Goal: Transaction & Acquisition: Purchase product/service

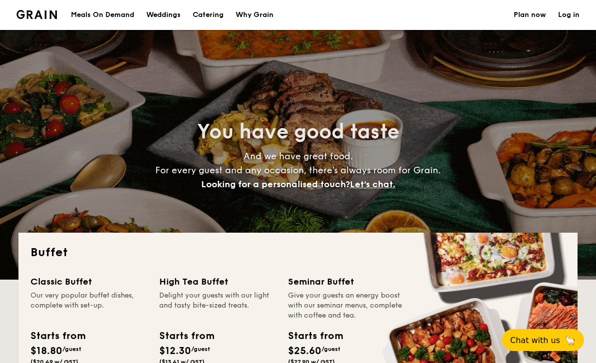
select select
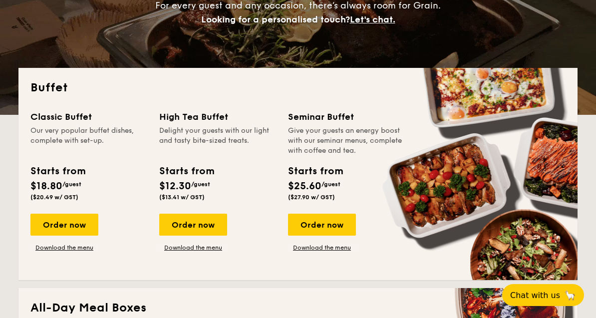
scroll to position [163, 0]
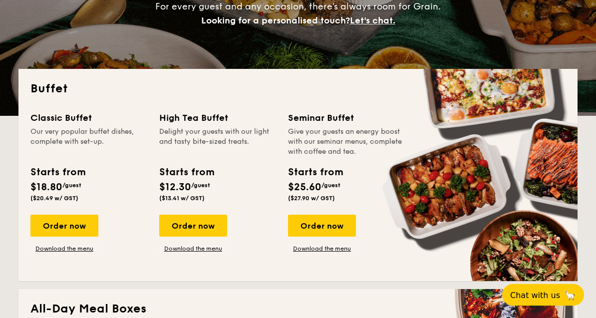
click at [30, 132] on div "Our very popular buffet dishes, complete with set-up." at bounding box center [88, 142] width 117 height 30
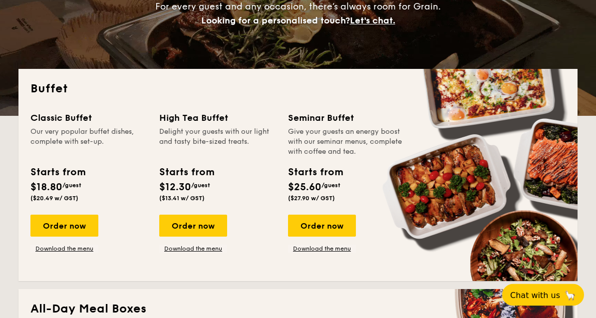
click at [37, 110] on div "Buffet Classic Buffet Our very popular buffet dishes, complete with set-up. Sta…" at bounding box center [297, 175] width 559 height 212
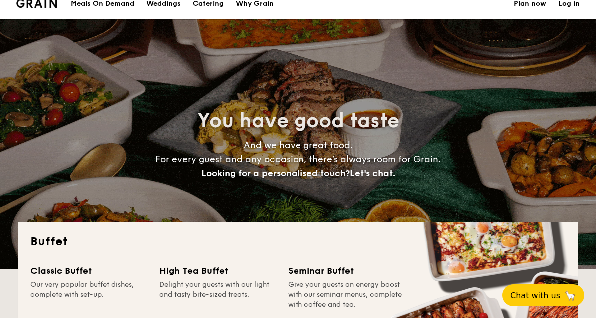
scroll to position [0, 0]
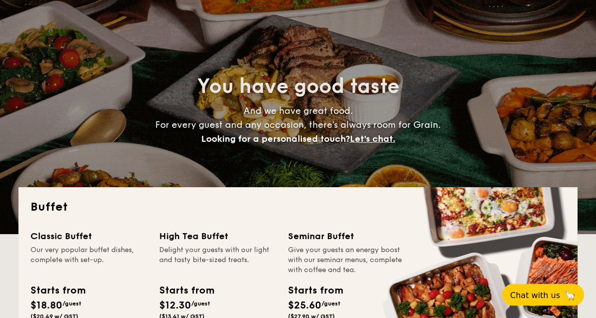
scroll to position [51, 0]
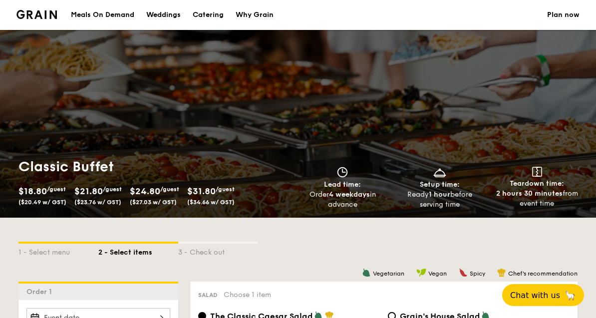
click at [104, 14] on div "Meals On Demand" at bounding box center [102, 15] width 63 height 30
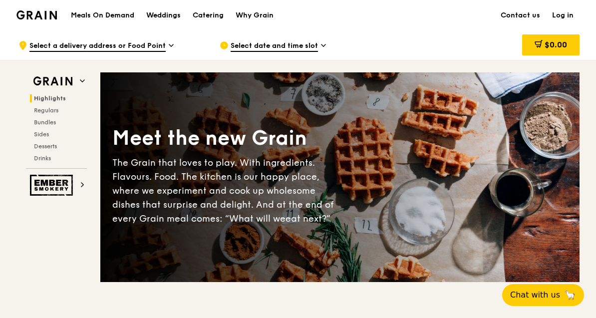
click at [208, 20] on div "Catering" at bounding box center [208, 15] width 31 height 30
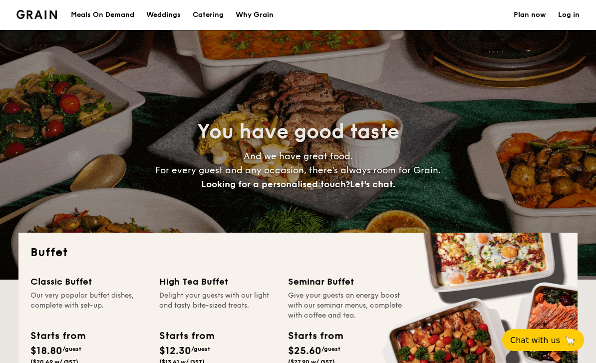
select select
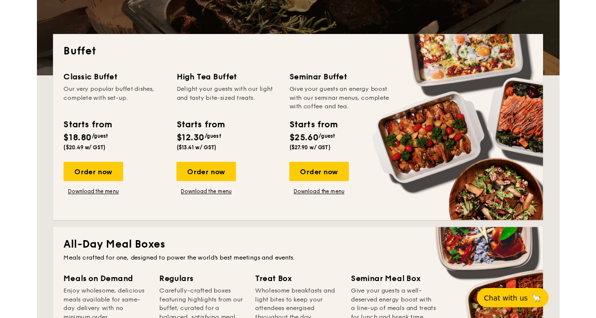
scroll to position [203, 0]
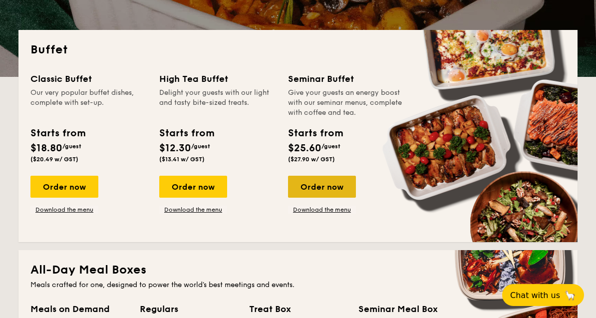
click at [303, 188] on div "Order now" at bounding box center [322, 187] width 68 height 22
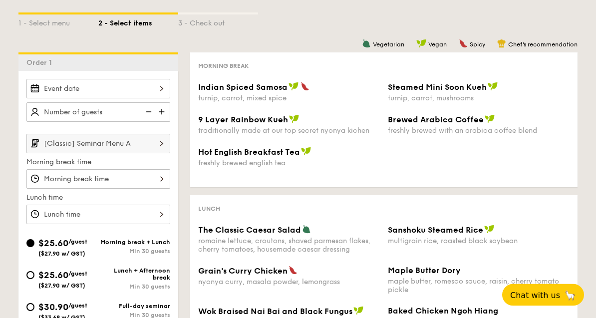
scroll to position [197, 0]
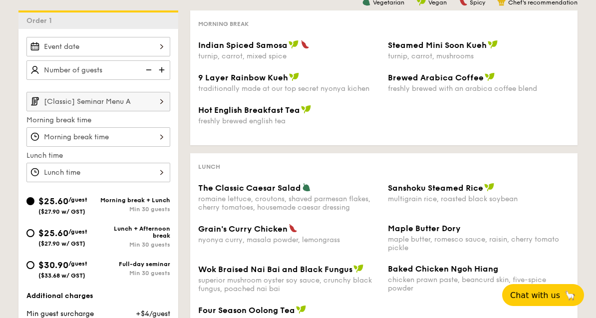
select select
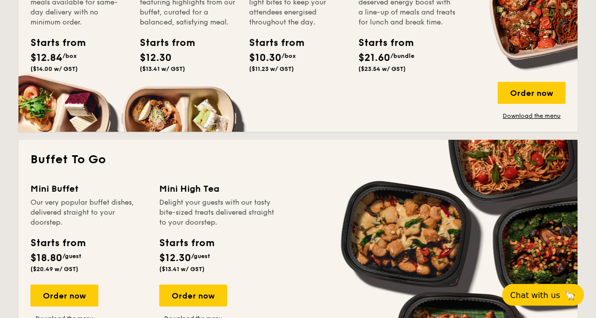
scroll to position [540, 0]
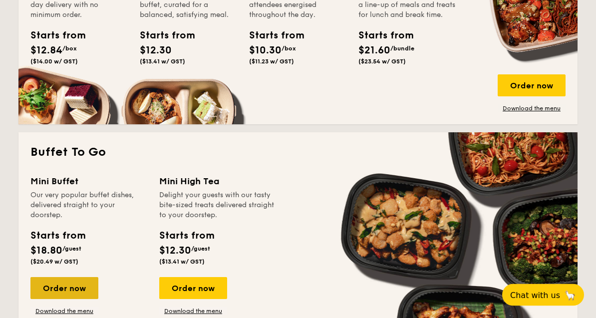
click at [45, 290] on div "Order now" at bounding box center [64, 289] width 68 height 22
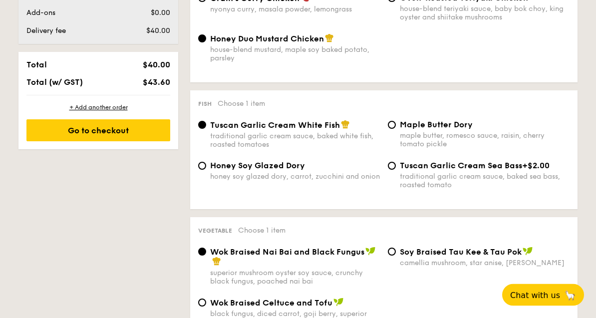
select select
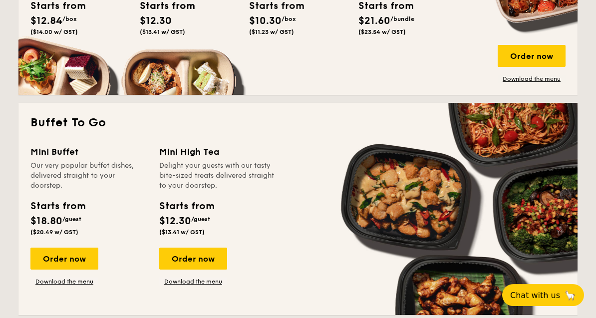
scroll to position [565, 0]
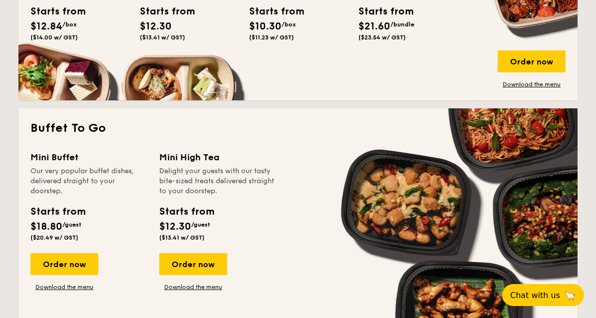
click at [169, 177] on div "Delight your guests with our tasty bite-sized treats delivered straight to your…" at bounding box center [217, 181] width 117 height 30
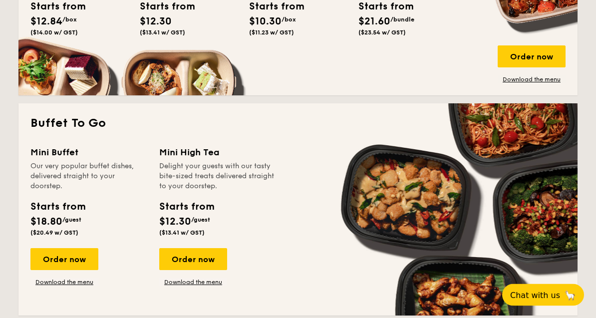
scroll to position [570, 0]
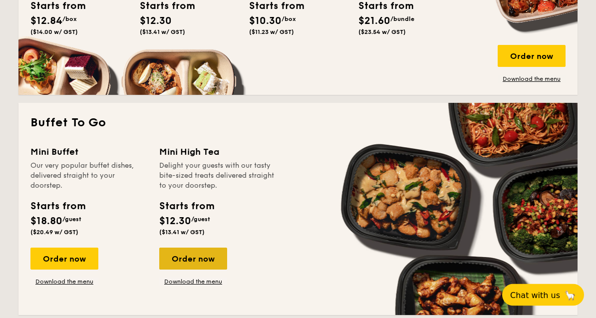
click at [177, 265] on div "Order now" at bounding box center [193, 259] width 68 height 22
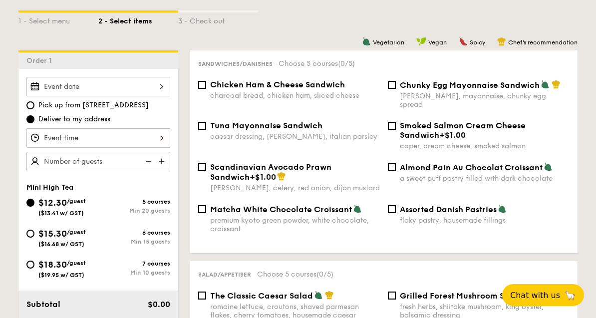
scroll to position [230, 0]
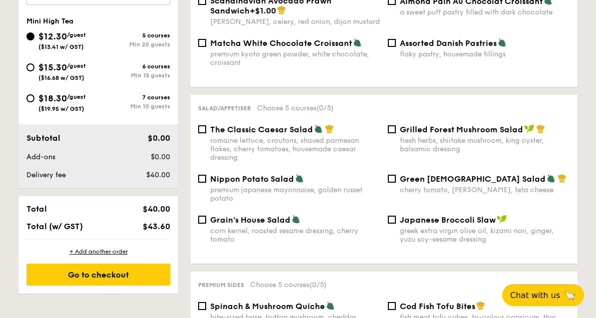
select select
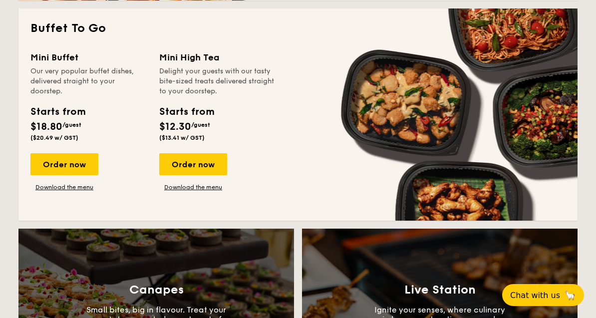
scroll to position [665, 0]
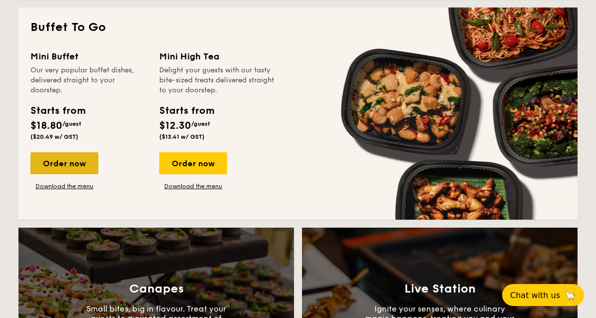
click at [41, 156] on div "Order now" at bounding box center [64, 163] width 68 height 22
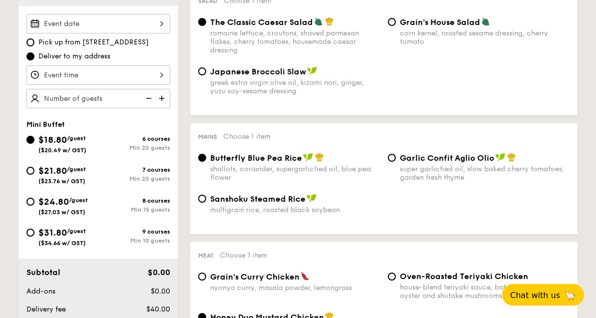
scroll to position [294, 0]
click at [66, 72] on div at bounding box center [98, 74] width 144 height 19
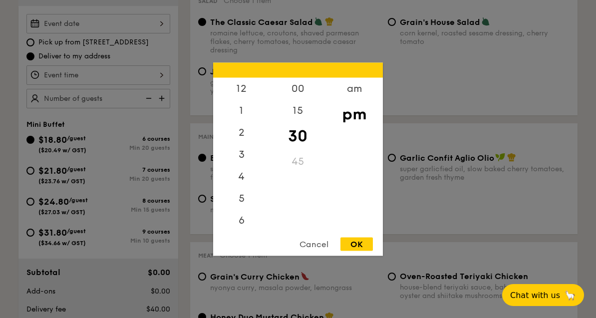
scroll to position [47, 0]
click at [234, 186] on div "9" at bounding box center [241, 175] width 56 height 22
click at [178, 218] on div at bounding box center [298, 159] width 596 height 318
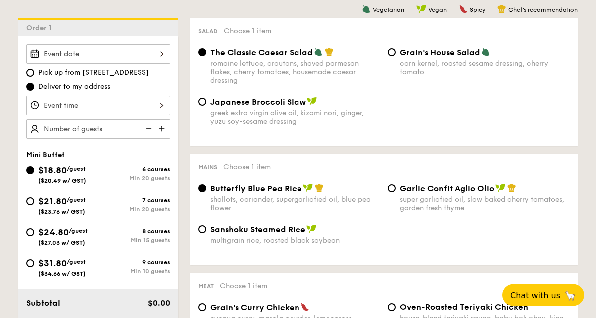
scroll to position [262, 0]
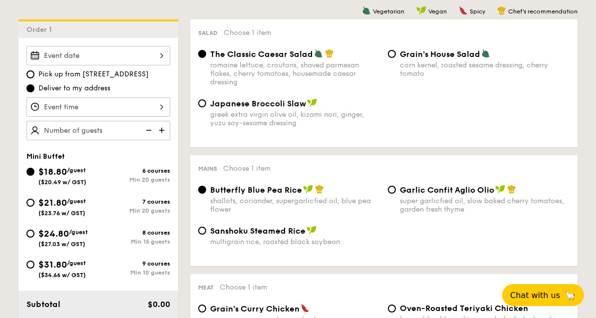
click at [46, 56] on div at bounding box center [98, 55] width 144 height 19
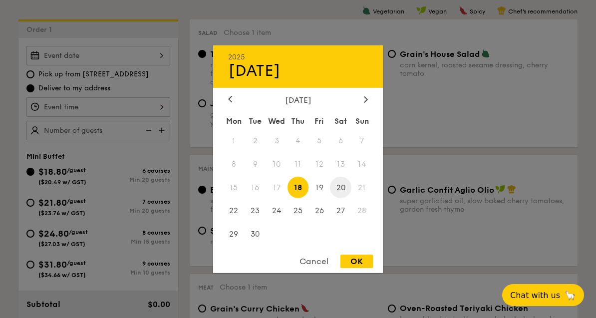
click at [338, 198] on span "20" at bounding box center [340, 187] width 21 height 21
click at [317, 198] on span "19" at bounding box center [319, 187] width 21 height 21
click at [354, 268] on div "OK" at bounding box center [356, 261] width 32 height 13
type input "Sep 19, 2025"
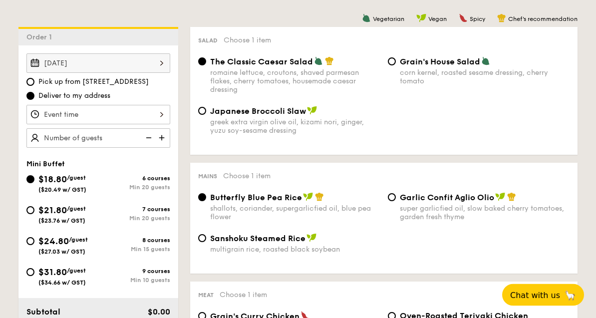
click at [50, 60] on div "Sep 19, 2025" at bounding box center [98, 63] width 144 height 19
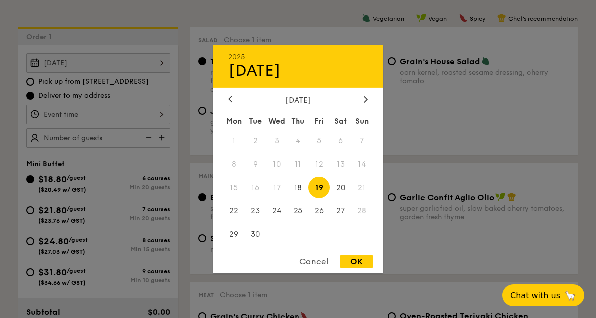
click at [354, 268] on div "OK" at bounding box center [356, 261] width 32 height 13
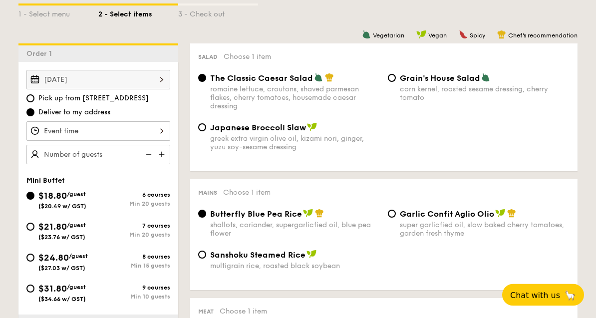
scroll to position [238, 0]
click at [55, 132] on div at bounding box center [98, 130] width 144 height 19
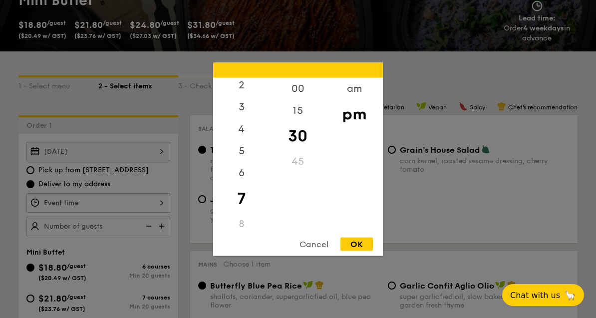
scroll to position [167, 0]
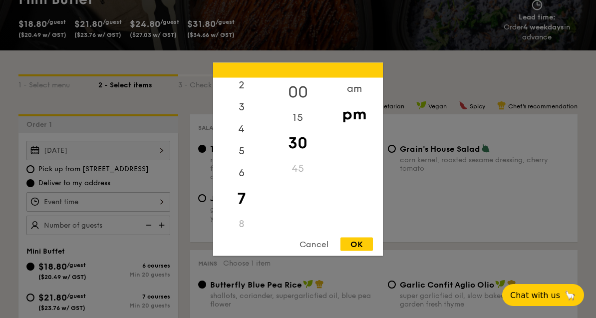
click at [300, 106] on div "00" at bounding box center [298, 91] width 56 height 29
click at [359, 251] on div "OK" at bounding box center [356, 243] width 32 height 13
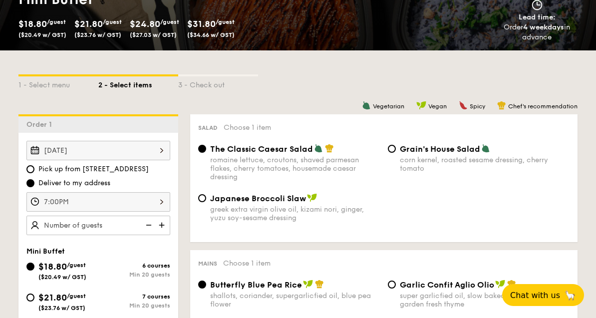
click at [42, 149] on div "Sep 19, 2025" at bounding box center [98, 150] width 144 height 19
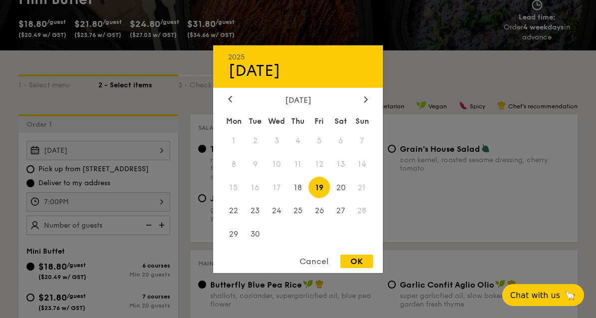
click at [361, 268] on div "OK" at bounding box center [356, 261] width 32 height 13
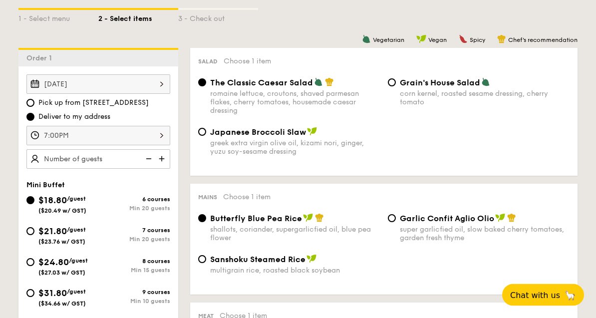
scroll to position [234, 0]
click at [57, 136] on div "7:00PM" at bounding box center [98, 134] width 144 height 19
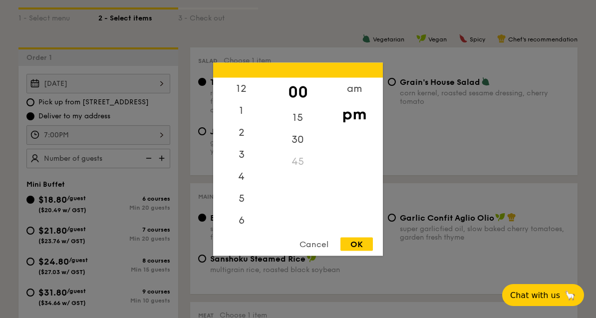
scroll to position [47, 0]
click at [255, 191] on div "6" at bounding box center [241, 176] width 56 height 29
click at [284, 157] on div "30" at bounding box center [298, 142] width 56 height 29
click at [355, 251] on div "OK" at bounding box center [356, 243] width 32 height 13
type input "6:30PM"
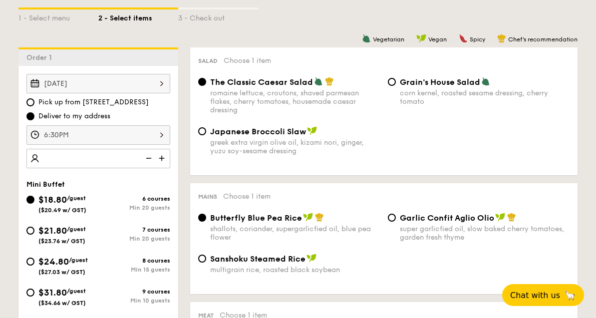
click at [164, 167] on img at bounding box center [162, 158] width 15 height 19
type input "20 guests"
click at [153, 156] on img at bounding box center [147, 158] width 15 height 19
click at [144, 156] on img at bounding box center [147, 158] width 15 height 19
click at [38, 289] on div "$31.80 /guest ($34.66 w/ GST)" at bounding box center [62, 296] width 72 height 21
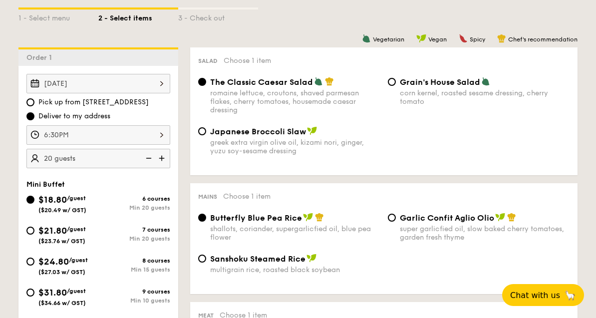
click at [34, 289] on input "$31.80 /guest ($34.66 w/ GST) 9 courses Min 10 guests" at bounding box center [30, 293] width 8 height 8
radio input "true"
radio input "false"
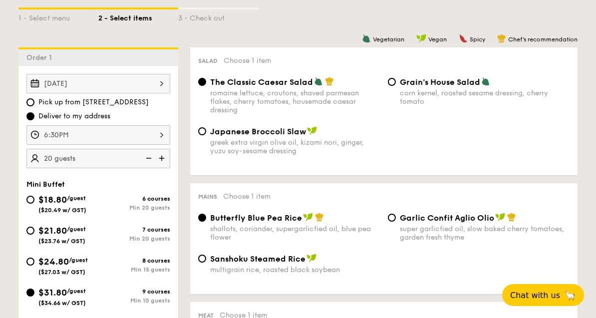
radio input "true"
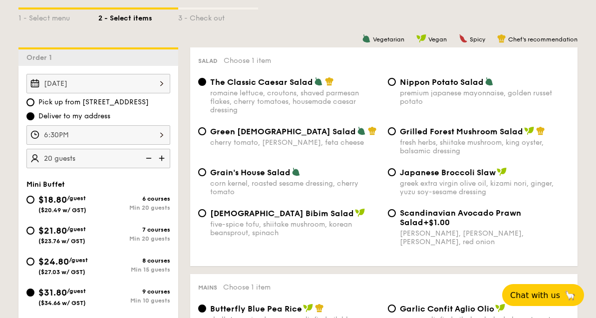
click at [152, 165] on img at bounding box center [147, 158] width 15 height 19
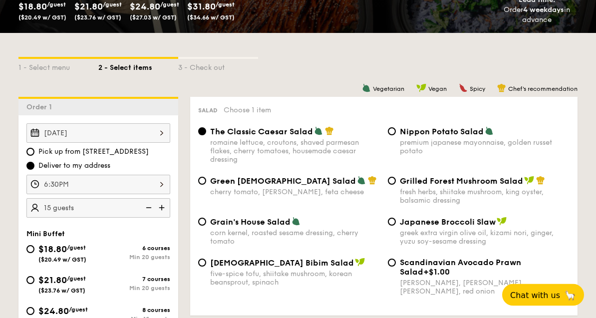
scroll to position [174, 0]
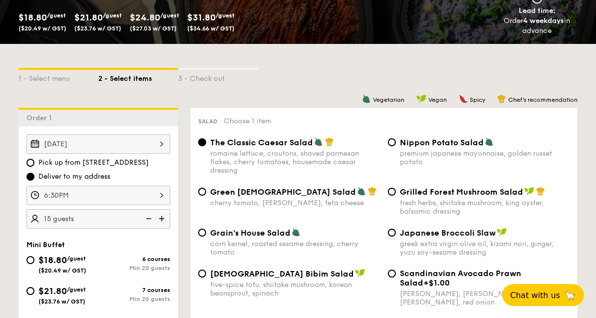
click at [149, 218] on img at bounding box center [147, 218] width 15 height 19
type input "10 guests"
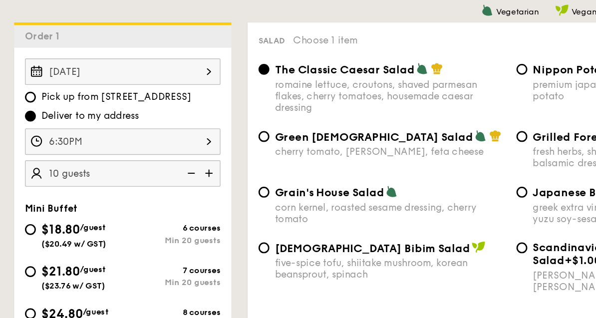
scroll to position [238, 0]
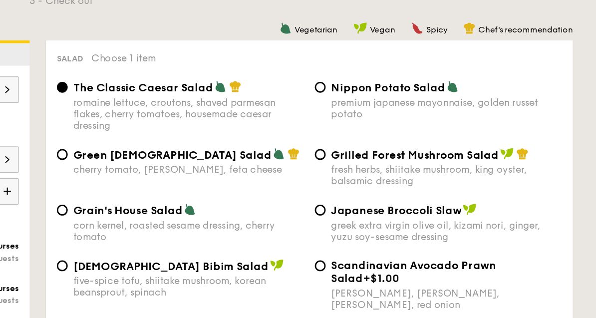
click at [384, 122] on div "Grilled Forest Mushroom Salad fresh herbs, shiitake mushroom, king oyster, bals…" at bounding box center [479, 136] width 190 height 29
click at [388, 123] on input "Grilled Forest Mushroom Salad fresh herbs, shiitake mushroom, king oyster, bals…" at bounding box center [392, 127] width 8 height 8
radio input "true"
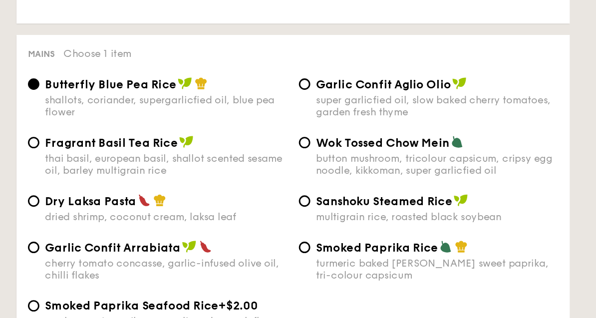
scroll to position [442, 0]
click at [388, 97] on input "Garlic Confit Aglio Olio super garlicfied oil, slow baked cherry tomatoes, gard…" at bounding box center [392, 101] width 8 height 8
radio input "true"
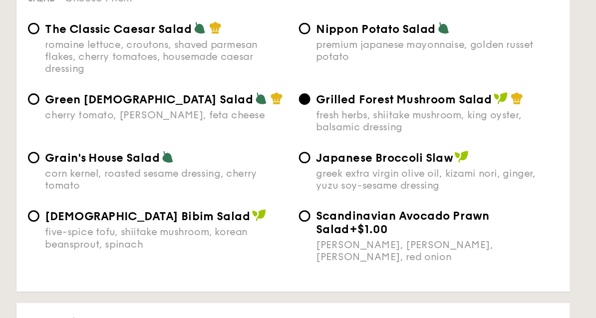
scroll to position [256, 0]
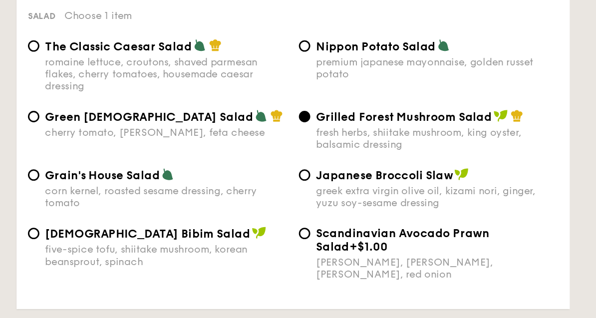
click at [194, 187] on div "Korean Bibim Salad five-spice tofu, shiitake mushroom, korean beansprout, spina…" at bounding box center [289, 201] width 190 height 29
click at [198, 188] on input "Korean Bibim Salad five-spice tofu, shiitake mushroom, korean beansprout, spina…" at bounding box center [202, 192] width 8 height 8
radio input "true"
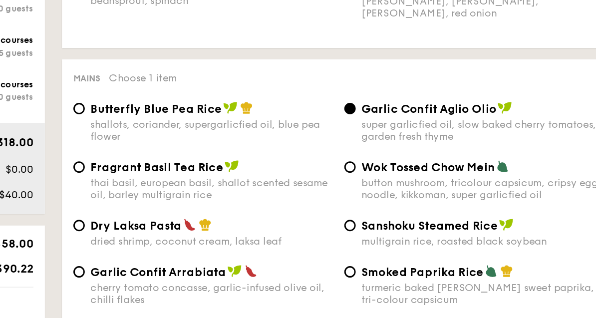
scroll to position [465, 0]
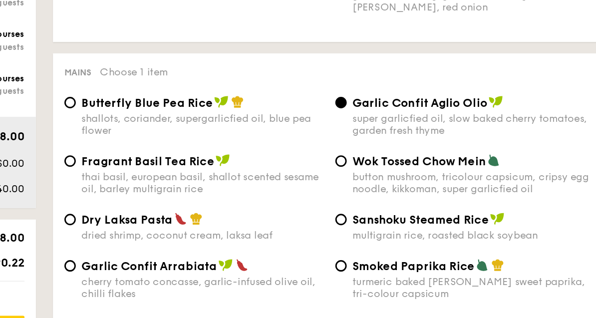
click at [384, 204] on div "Smoked Paprika Rice turmeric baked rice, smokey sweet paprika, tri-colour capsi…" at bounding box center [479, 201] width 190 height 29
click at [400, 197] on span "Smoked Paprika Rice" at bounding box center [442, 192] width 85 height 9
click at [388, 196] on input "Smoked Paprika Rice turmeric baked rice, smokey sweet paprika, tri-colour capsi…" at bounding box center [392, 192] width 8 height 8
radio input "true"
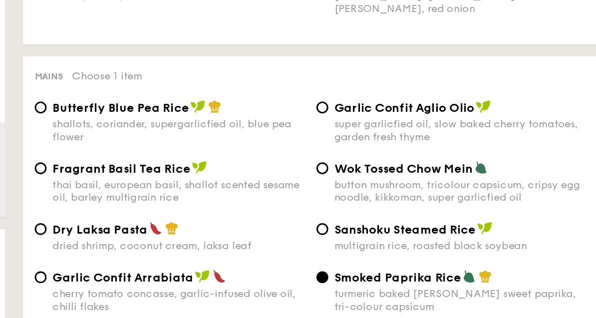
scroll to position [470, 0]
click at [388, 77] on input "Garlic Confit Aglio Olio super garlicfied oil, slow baked cherry tomatoes, gard…" at bounding box center [392, 73] width 8 height 8
radio input "true"
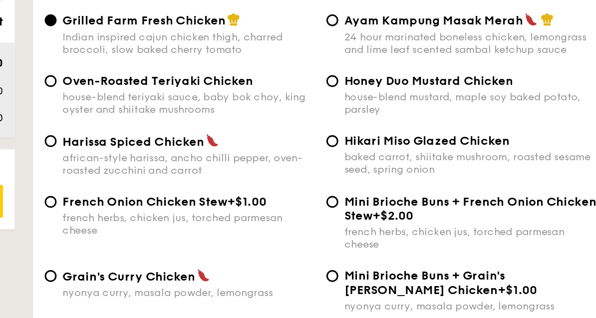
scroll to position [718, 0]
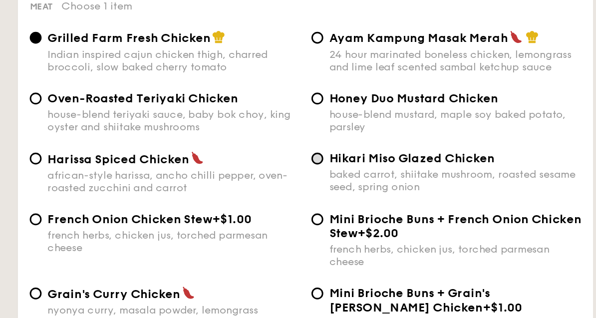
click at [388, 143] on input "Hikari Miso Glazed Chicken baked carrot, shiitake mushroom, roasted sesame seed…" at bounding box center [392, 147] width 8 height 8
radio input "true"
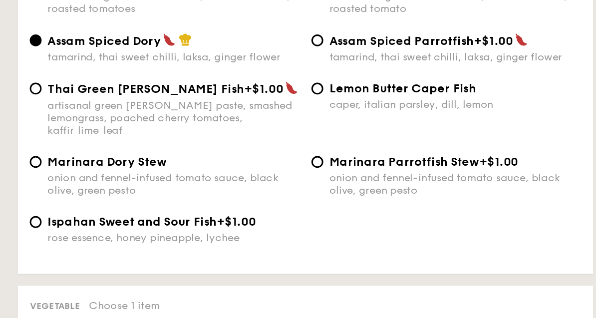
scroll to position [1048, 0]
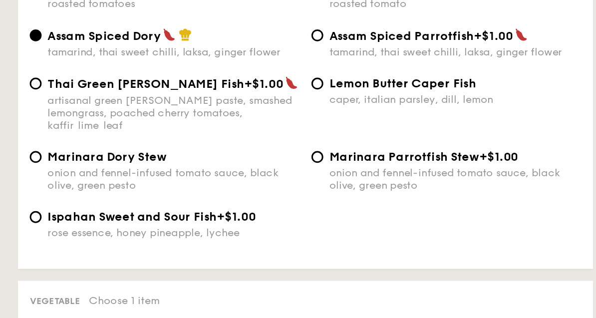
click at [198, 204] on label "Ispahan Sweet and Sour Fish +$1.00 rose essence, honey pineapple, lychee" at bounding box center [289, 208] width 182 height 9
click at [198, 194] on input "Ispahan Sweet and Sour Fish +$1.00 rose essence, honey pineapple, lychee" at bounding box center [202, 198] width 8 height 8
radio input "true"
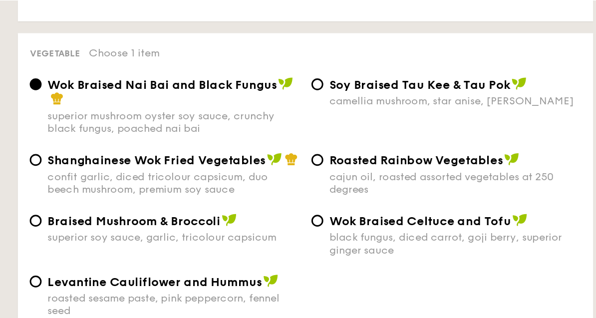
scroll to position [1266, 0]
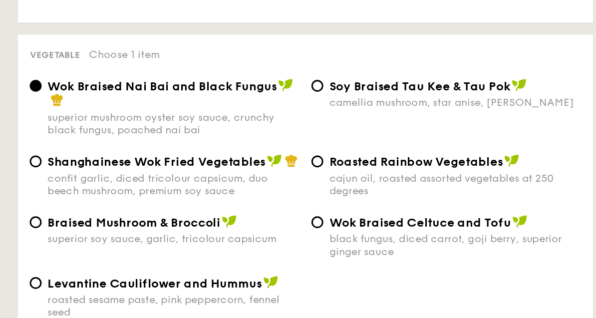
click at [213, 68] on div "Vegetable Choose 1 item Wok Braised Nai Bai and Black Fungus superior mushroom …" at bounding box center [383, 128] width 387 height 211
click at [400, 63] on span "⁠Soy Braised Tau Kee & Tau Pok" at bounding box center [461, 57] width 122 height 9
click at [388, 62] on input "⁠Soy Braised Tau Kee & Tau Pok camellia mushroom, star anise, goji berry" at bounding box center [392, 58] width 8 height 8
radio input "true"
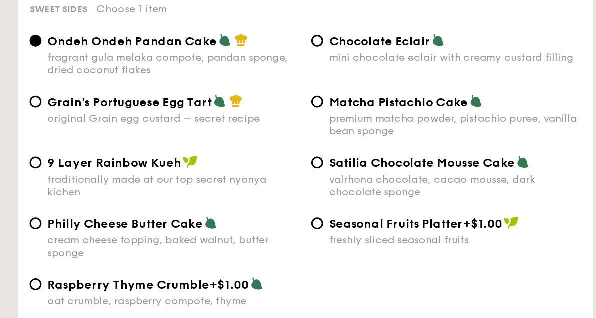
scroll to position [1515, 0]
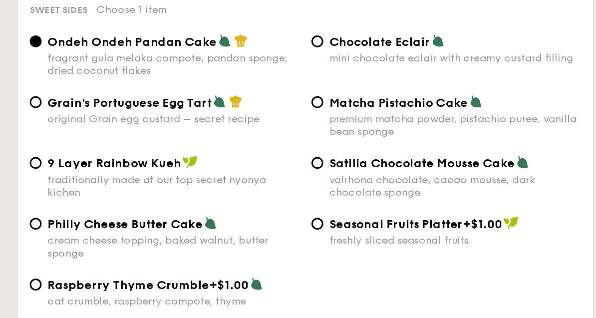
click at [384, 43] on div "Chocolate Eclair mini chocolate eclair with creamy custard filling" at bounding box center [479, 33] width 190 height 20
click at [388, 32] on input "Chocolate Eclair mini chocolate eclair with creamy custard filling" at bounding box center [392, 28] width 8 height 8
radio input "true"
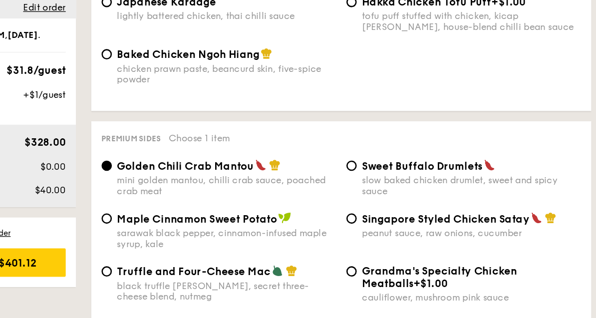
scroll to position [1844, 0]
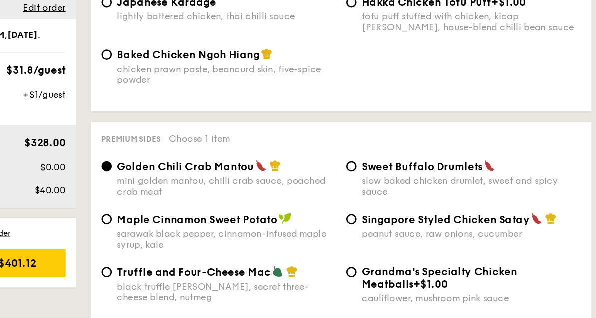
click at [194, 75] on div "Baked Chicken Ngoh Hiang chicken prawn paste, beancurd skin, five-spice powder" at bounding box center [289, 63] width 190 height 29
click at [198, 58] on input "Baked Chicken Ngoh Hiang chicken prawn paste, beancurd skin, five-spice powder" at bounding box center [202, 54] width 8 height 8
radio input "true"
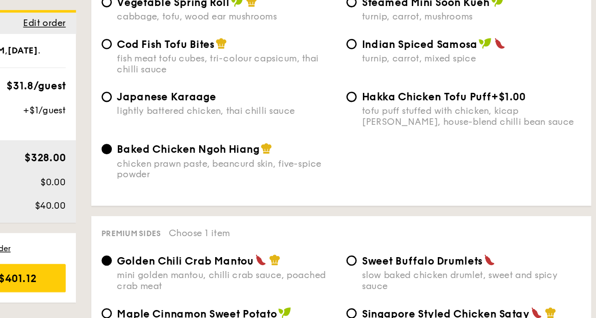
scroll to position [1765, 0]
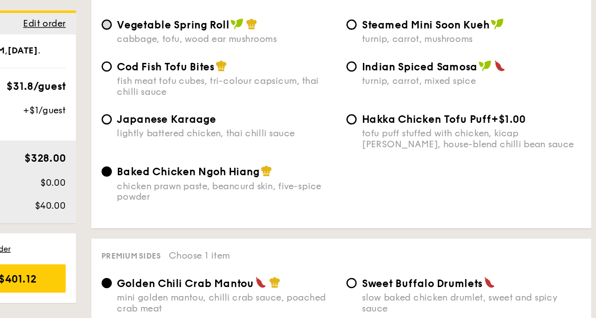
click at [198, 23] on input "Vegetable Spring Roll cabbage, tofu, wood ear mushrooms" at bounding box center [202, 19] width 8 height 8
radio input "true"
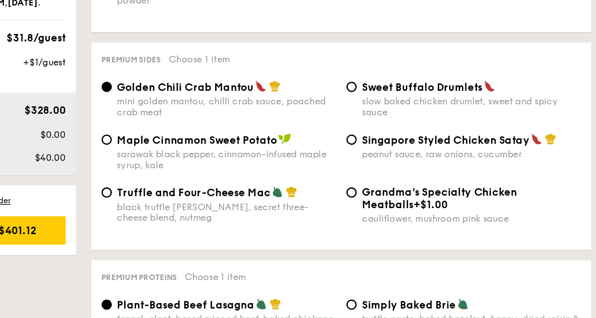
scroll to position [1881, 0]
click at [400, 142] on span "Singapore Styled Chicken Satay" at bounding box center [465, 144] width 130 height 9
click at [388, 142] on input "Singapore Styled Chicken Satay peanut sauce, raw onions, cucumber" at bounding box center [392, 145] width 8 height 8
radio input "true"
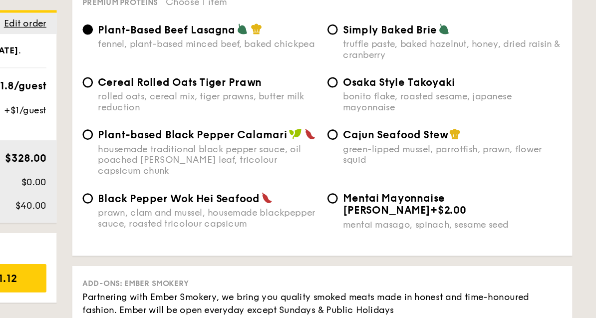
scroll to position [2124, 0]
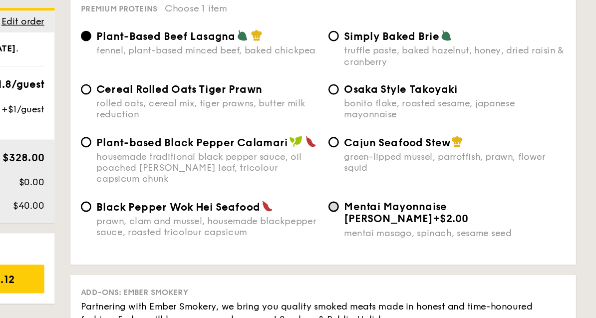
click at [388, 164] on input "Mentai Mayonnaise Aburi Salmon +$2.00 mentai masago, spinach, sesame seed" at bounding box center [392, 160] width 8 height 8
radio input "true"
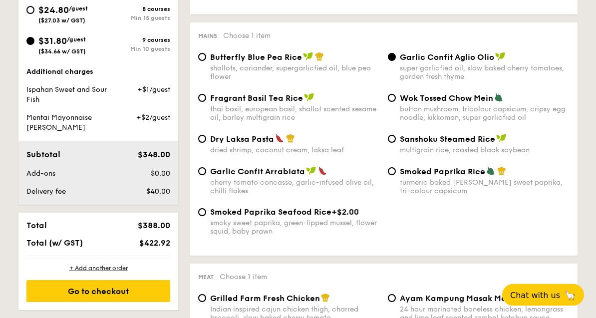
scroll to position [486, 0]
click at [402, 115] on div "button mushroom, tricolour capsicum, cripsy egg noodle, kikkoman, super garlicf…" at bounding box center [485, 113] width 170 height 17
click at [396, 102] on input "Wok Tossed Chow Mein button mushroom, tricolour capsicum, cripsy egg noodle, ki…" at bounding box center [392, 98] width 8 height 8
radio input "true"
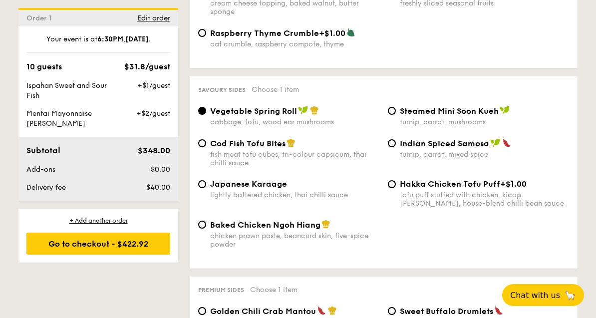
scroll to position [1670, 0]
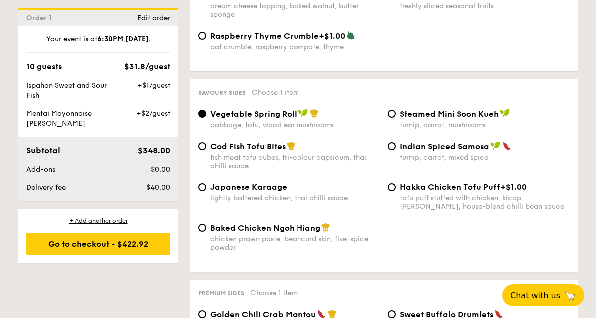
click at [421, 211] on div "tofu puff stuffed with chicken, kicap manis, house-blend chilli bean sauce" at bounding box center [485, 202] width 170 height 17
click at [396, 191] on input "Hakka Chicken Tofu Puff +$1.00 tofu puff stuffed with chicken, kicap manis, hou…" at bounding box center [392, 187] width 8 height 8
radio input "true"
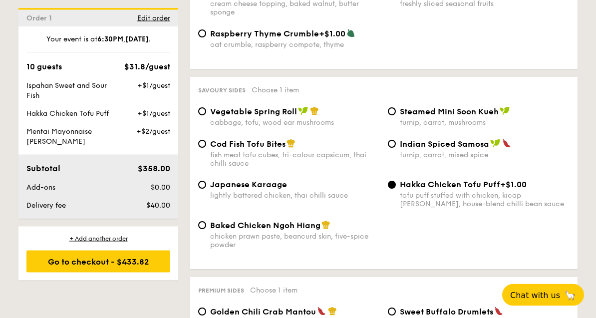
scroll to position [1673, 0]
